Goal: Task Accomplishment & Management: Complete application form

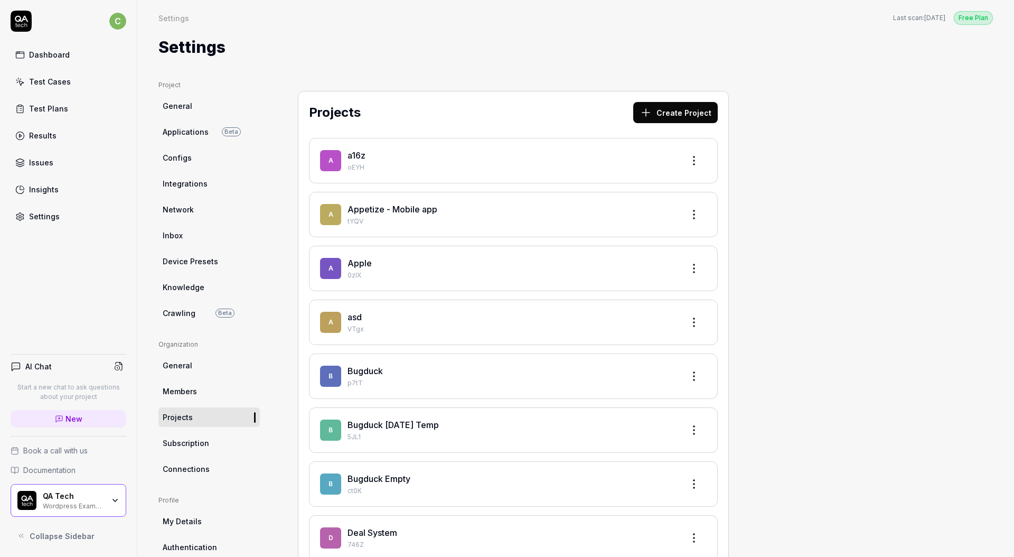
click at [51, 109] on div "Test Plans" at bounding box center [48, 108] width 39 height 11
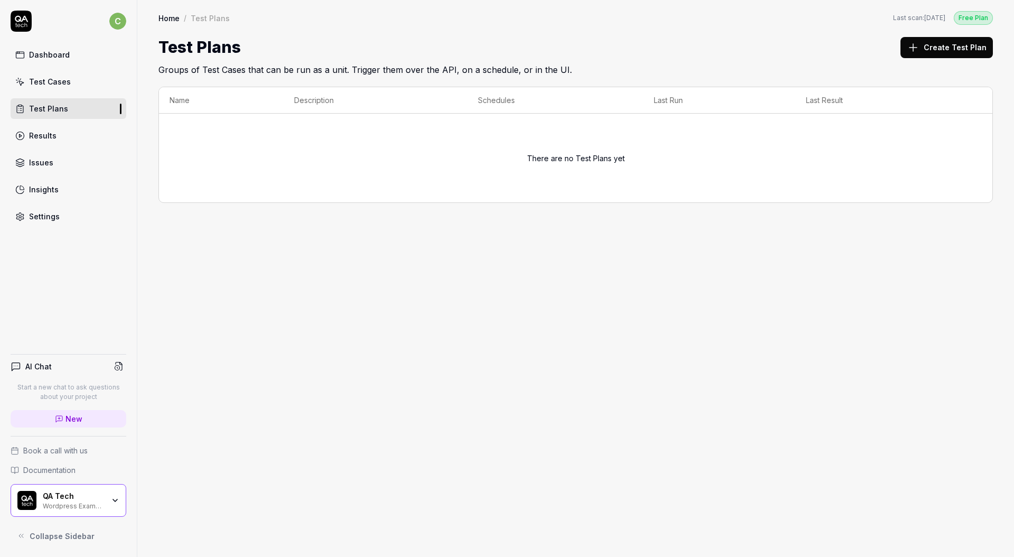
click at [947, 51] on button "Create Test Plan" at bounding box center [946, 47] width 92 height 21
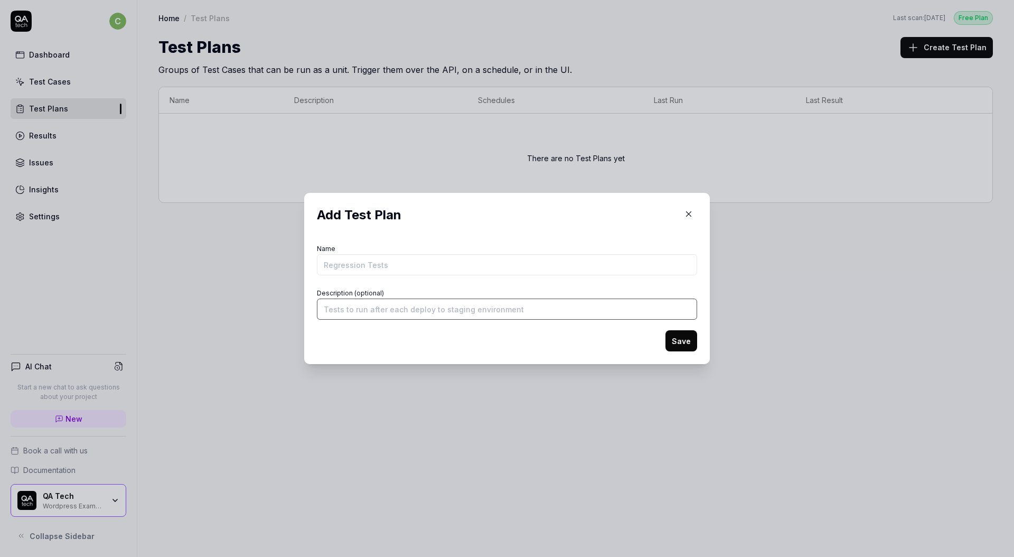
click at [445, 306] on input "Description (optional)" at bounding box center [507, 308] width 380 height 21
click at [687, 215] on icon "button" at bounding box center [689, 214] width 10 height 10
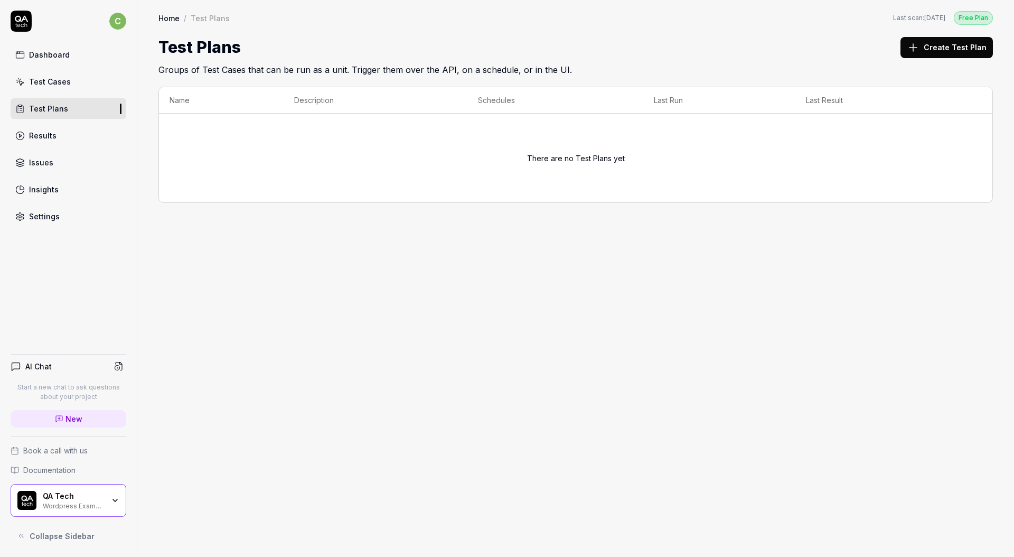
click at [90, 511] on div "QA Tech Wordpress Example" at bounding box center [69, 500] width 116 height 33
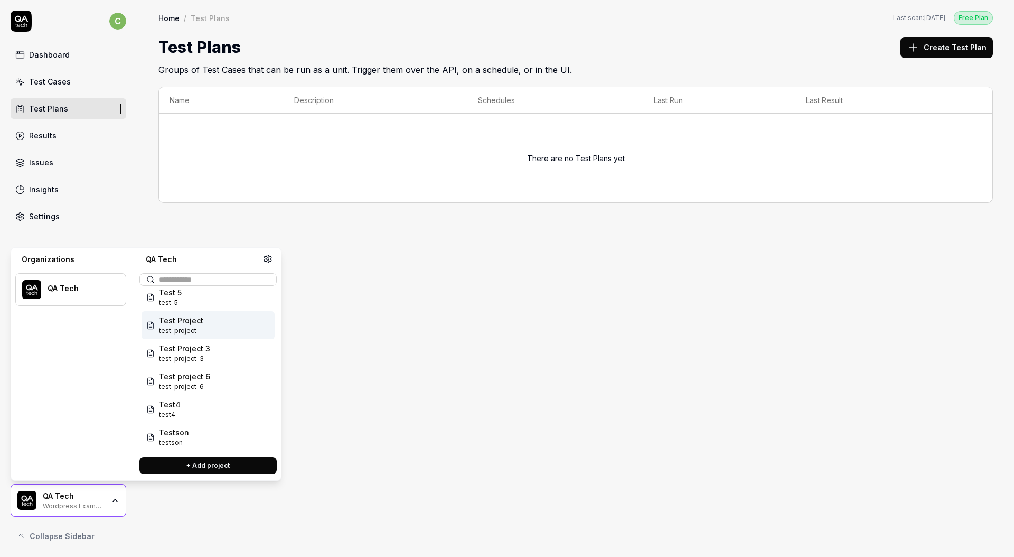
scroll to position [710, 0]
click at [194, 342] on span "test-project-3" at bounding box center [184, 340] width 51 height 10
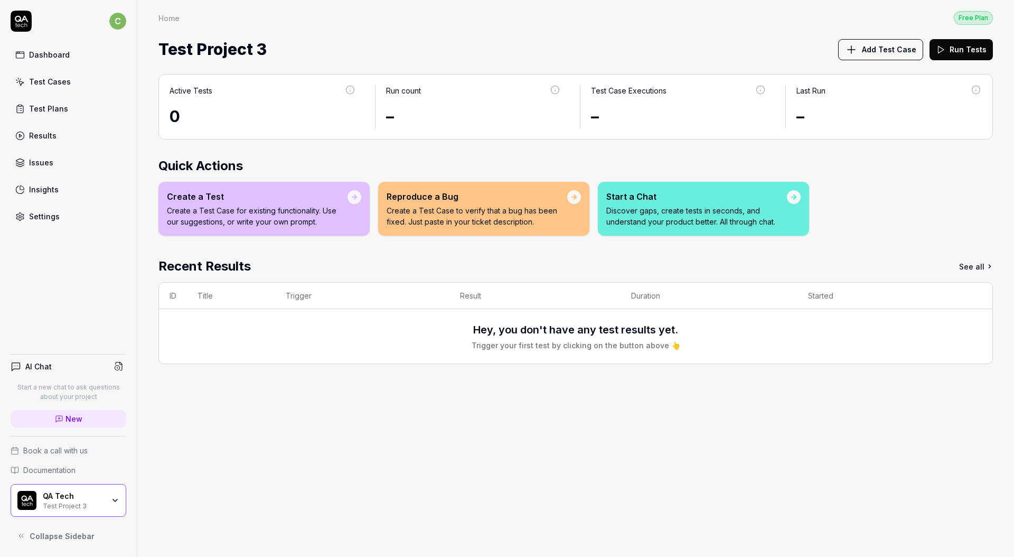
click at [42, 106] on div "Test Plans" at bounding box center [48, 108] width 39 height 11
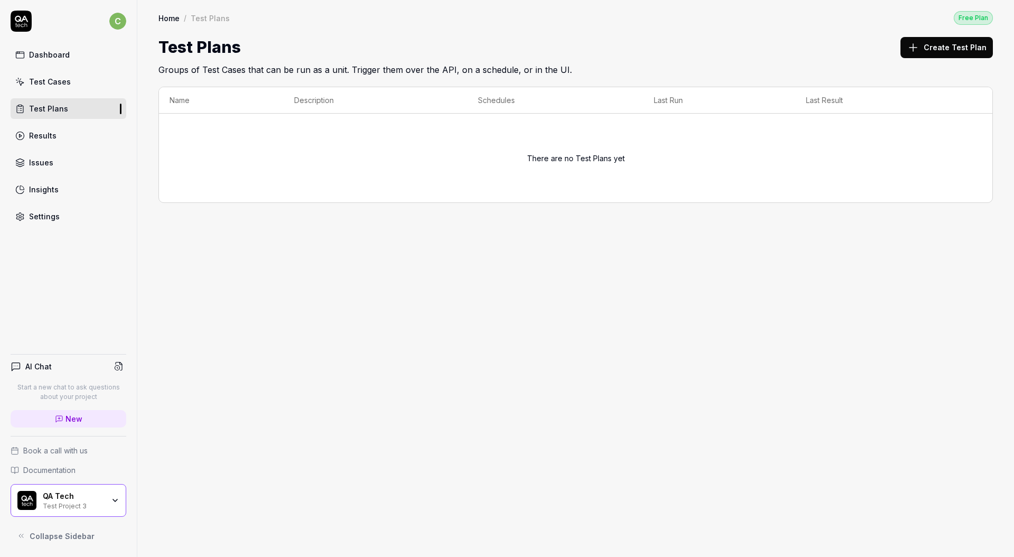
click at [65, 496] on div "QA Tech" at bounding box center [73, 496] width 61 height 10
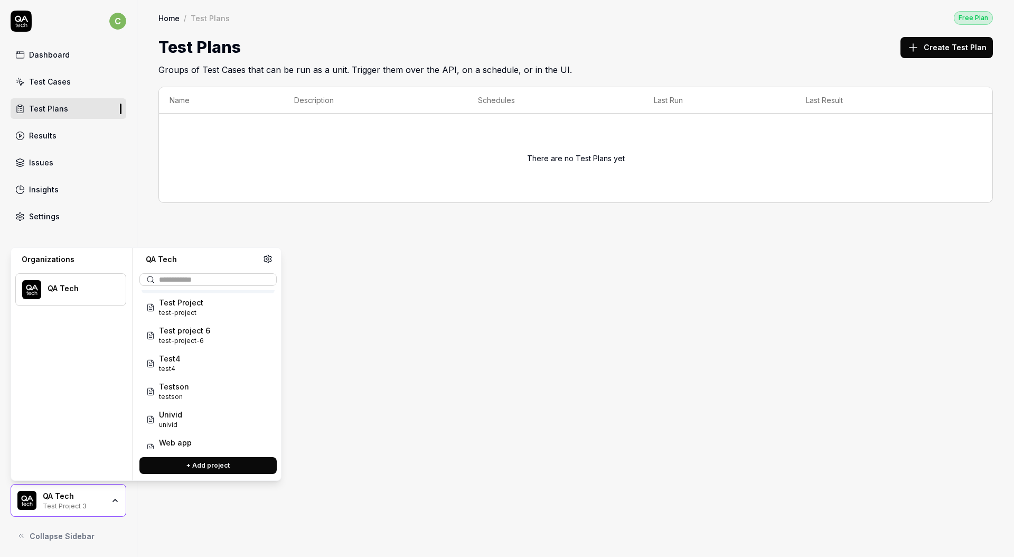
scroll to position [865, 0]
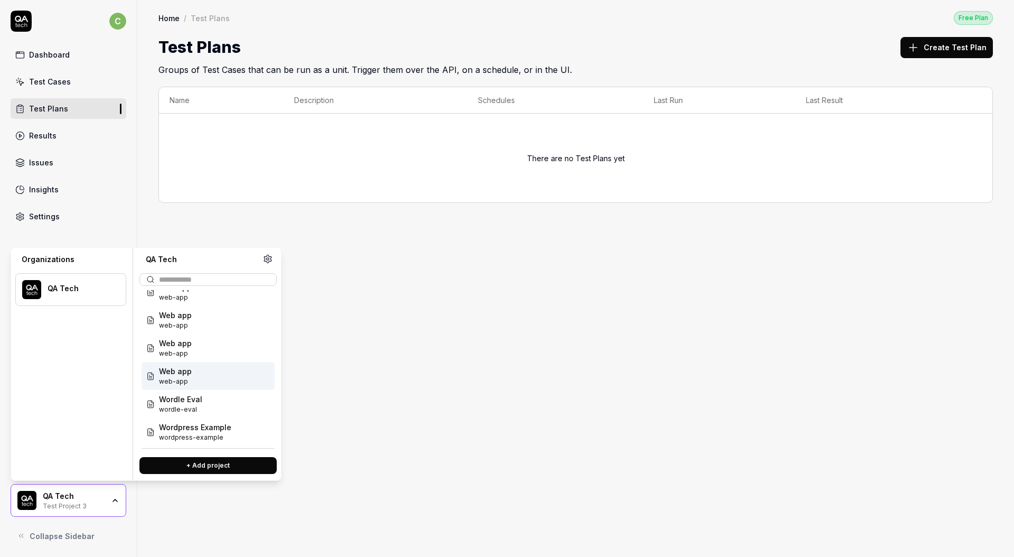
click at [224, 374] on div "Web app web-app" at bounding box center [208, 376] width 133 height 28
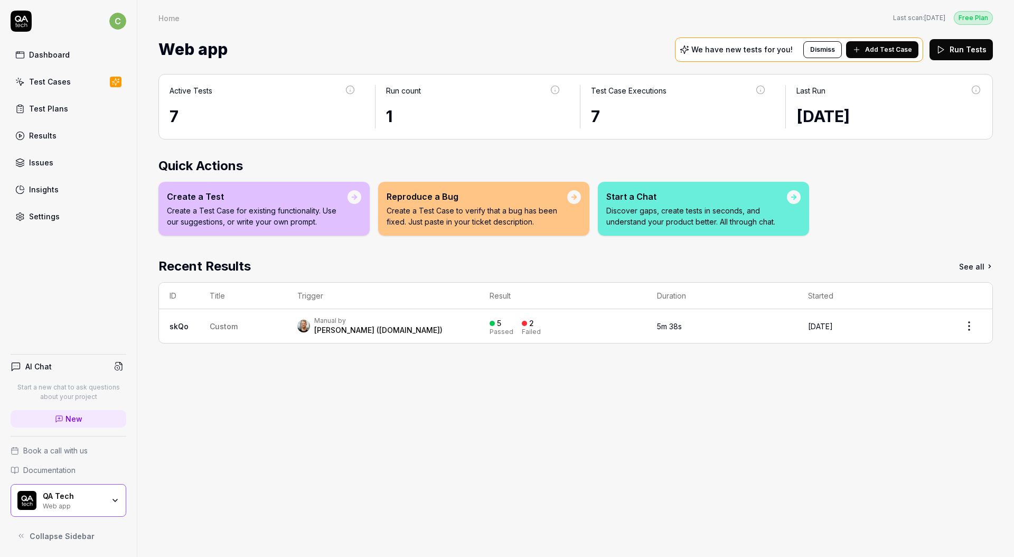
click at [67, 104] on link "Test Plans" at bounding box center [69, 108] width 116 height 21
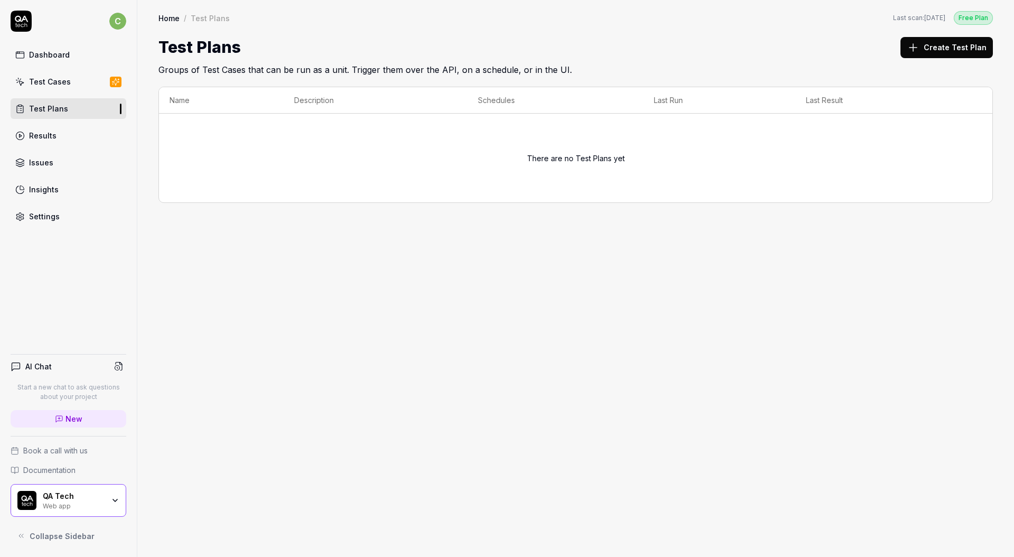
click at [49, 87] on div "Test Cases" at bounding box center [50, 81] width 42 height 11
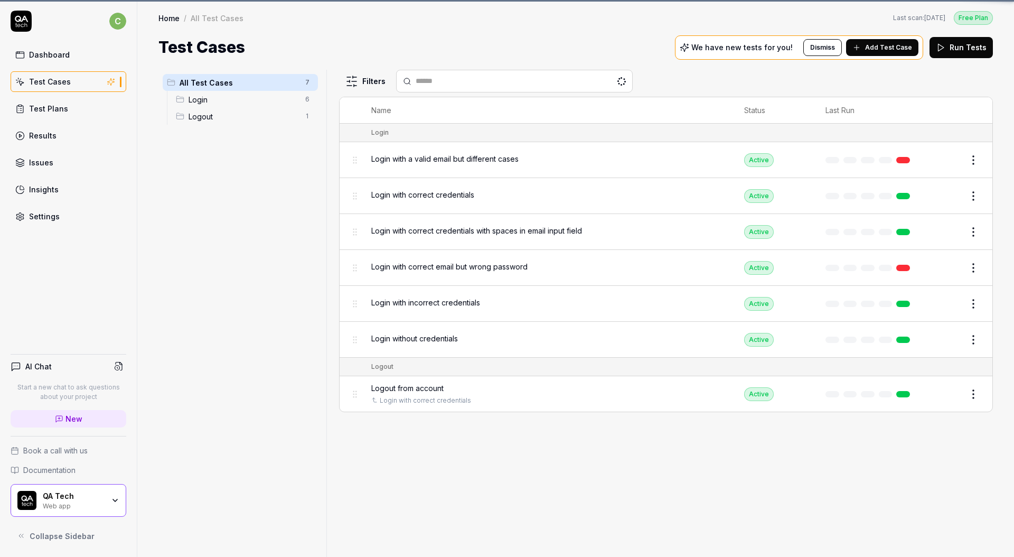
click at [43, 110] on div "Test Plans" at bounding box center [48, 108] width 39 height 11
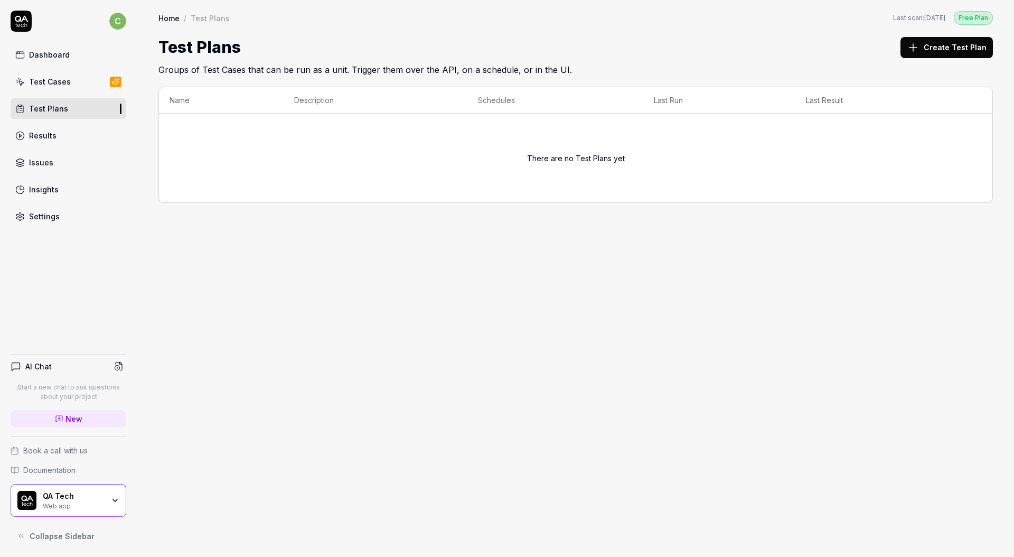
click at [945, 48] on button "Create Test Plan" at bounding box center [946, 47] width 92 height 21
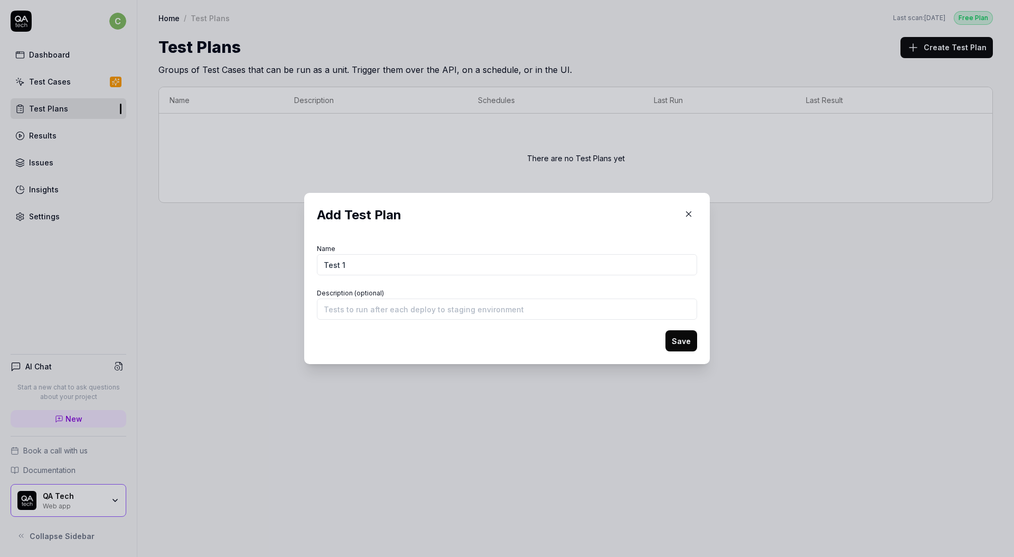
type input "Test 1"
click at [528, 316] on input "Description (optional)" at bounding box center [507, 308] width 380 height 21
type input "Test desc"
click at [688, 341] on button "Save" at bounding box center [681, 340] width 32 height 21
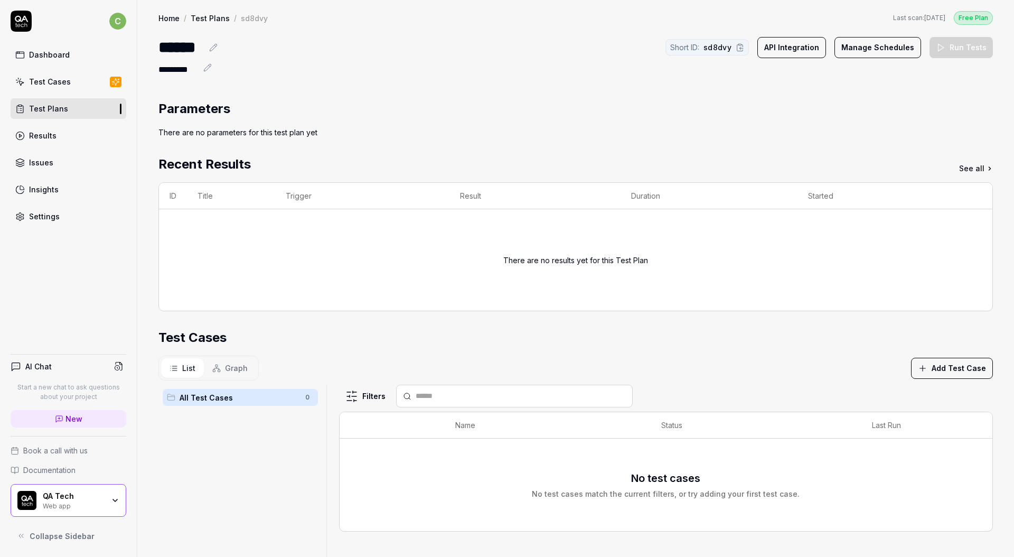
click at [889, 42] on button "Manage Schedules" at bounding box center [877, 47] width 87 height 21
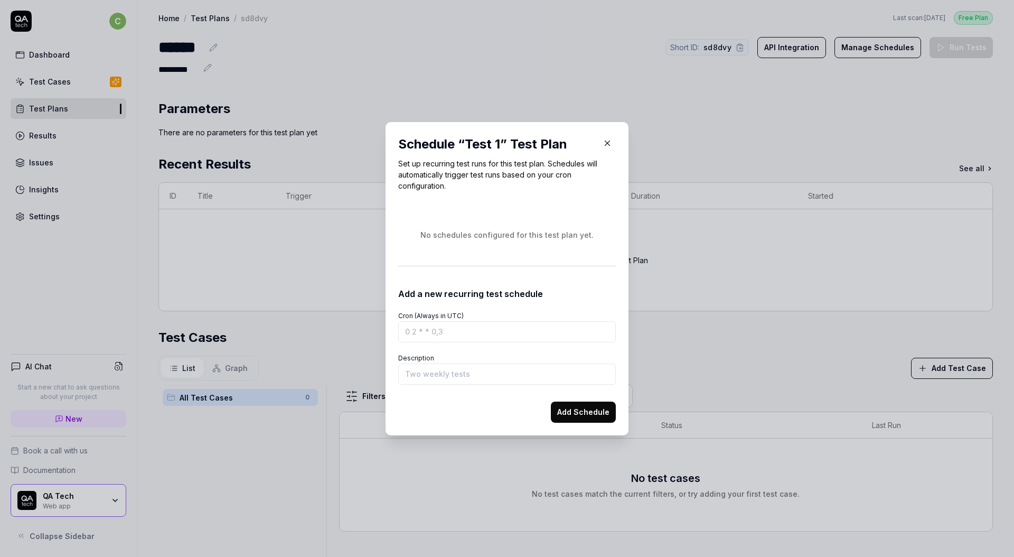
click at [603, 142] on icon "button" at bounding box center [608, 143] width 10 height 10
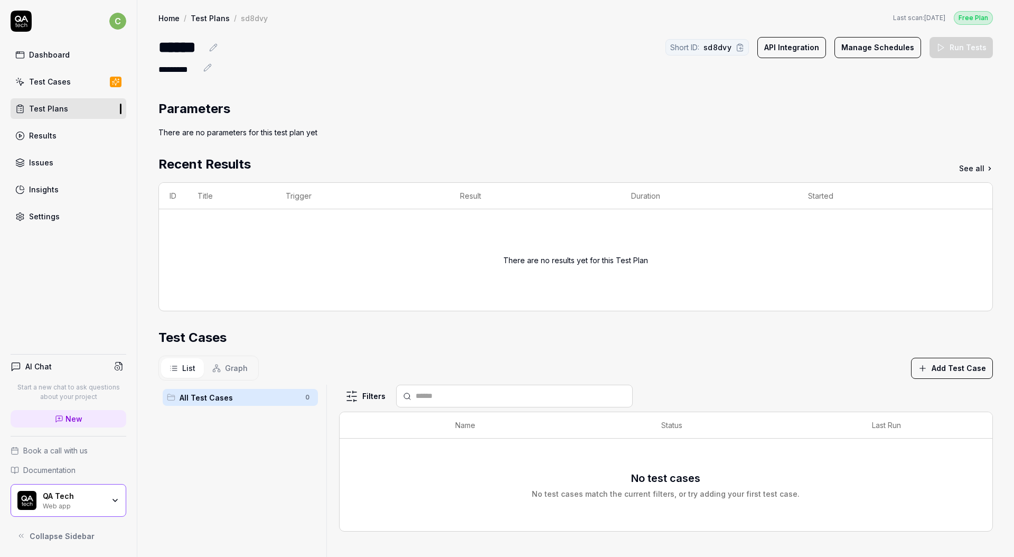
click at [54, 217] on div "Settings" at bounding box center [44, 216] width 31 height 11
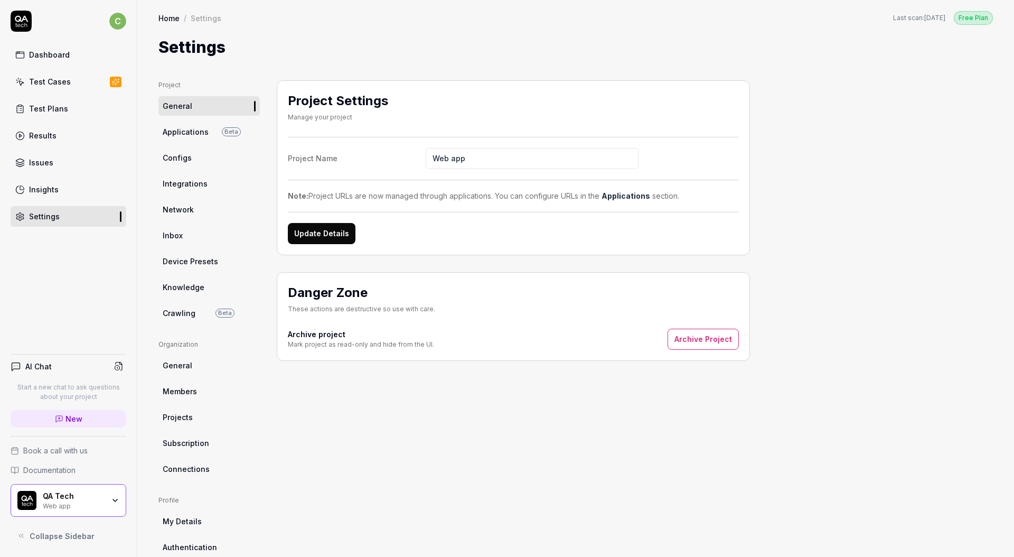
click at [221, 180] on link "Integrations" at bounding box center [208, 184] width 101 height 20
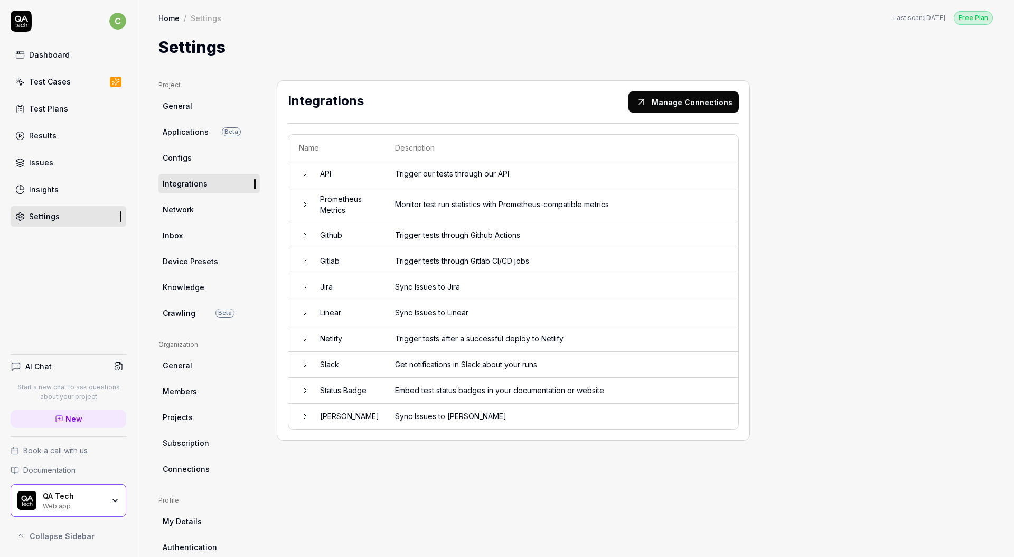
click at [971, 417] on div "Project General Applications Beta Configs Integrations Network Inbox Device Pre…" at bounding box center [575, 344] width 834 height 528
click at [954, 165] on div "Project General Applications Beta Configs Integrations Network Inbox Device Pre…" at bounding box center [575, 344] width 834 height 528
click at [891, 166] on div "Project General Applications Beta Configs Integrations Network Inbox Device Pre…" at bounding box center [575, 344] width 834 height 528
click at [962, 191] on div "Project General Applications Beta Configs Integrations Network Inbox Device Pre…" at bounding box center [575, 344] width 834 height 528
